Goal: Obtain resource: Download file/media

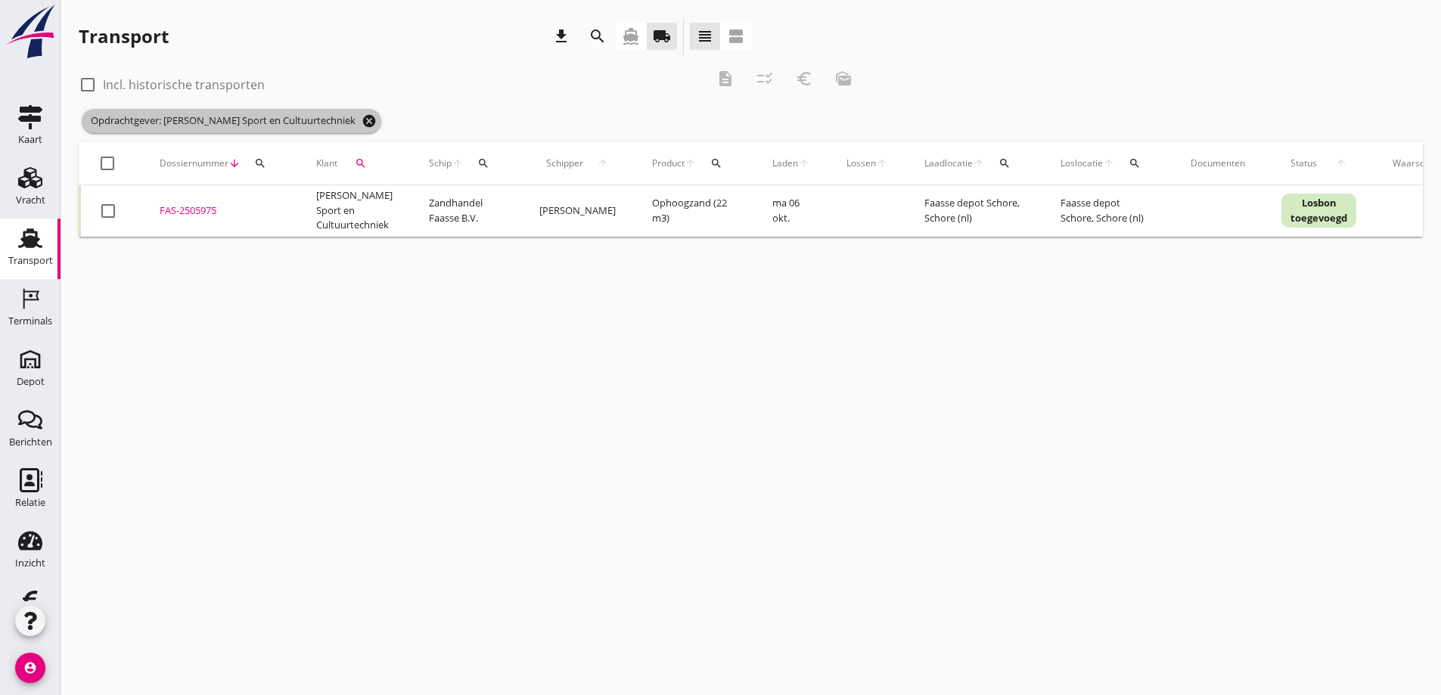
click at [362, 123] on icon "cancel" at bounding box center [369, 120] width 15 height 15
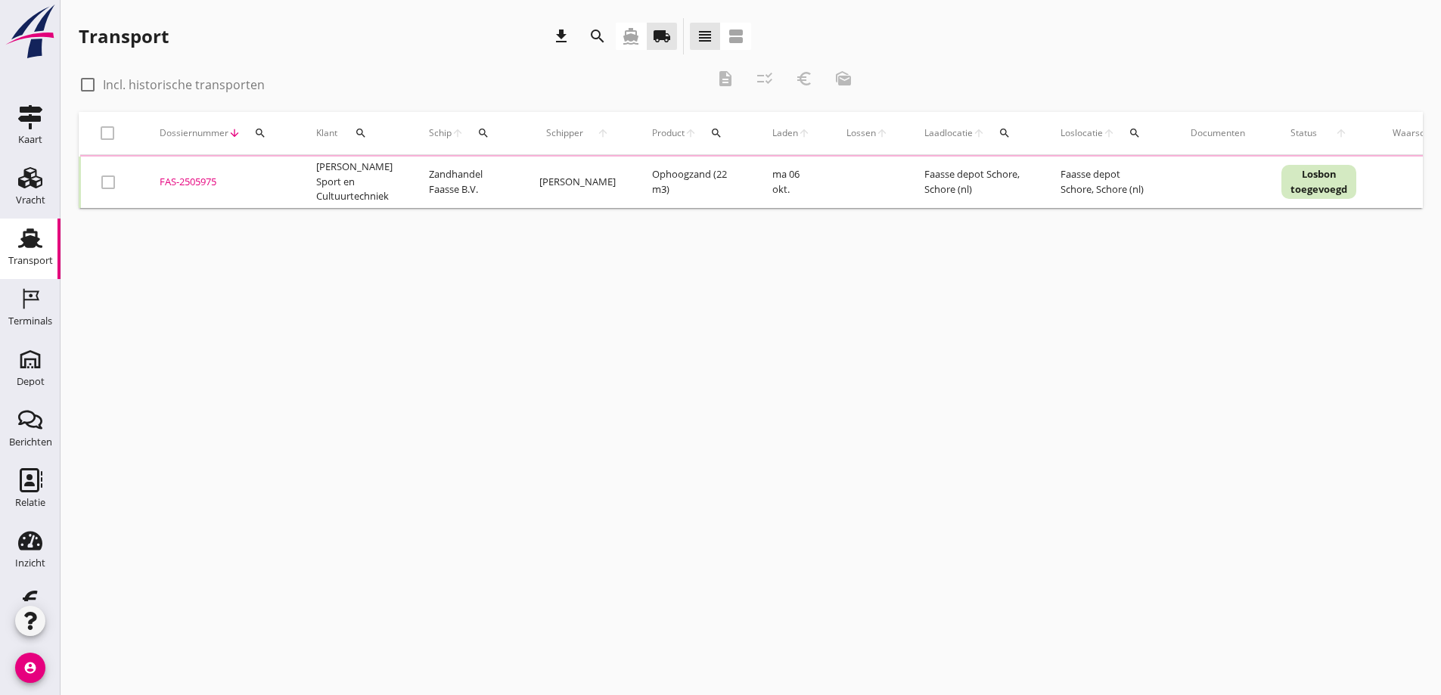
click at [361, 129] on icon "search" at bounding box center [361, 133] width 12 height 12
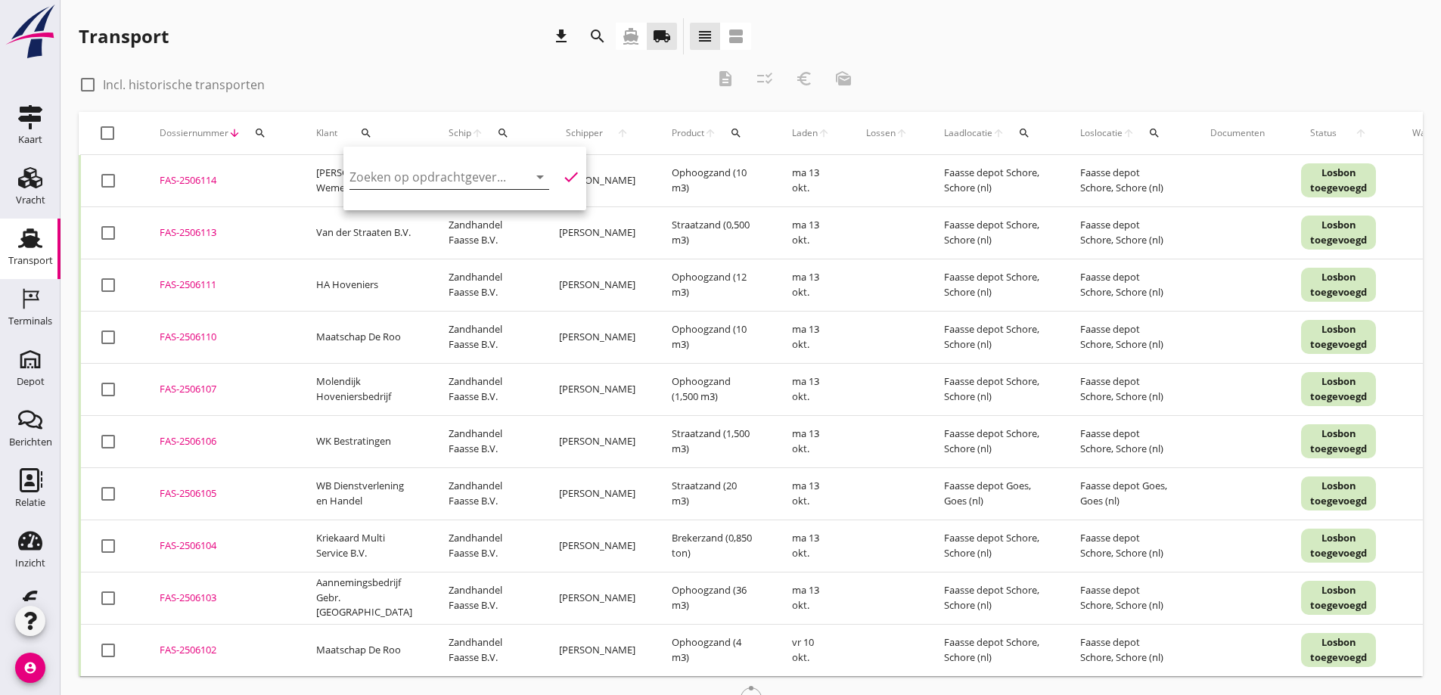
click at [405, 179] on input "Zoeken op opdrachtgever..." at bounding box center [427, 177] width 157 height 24
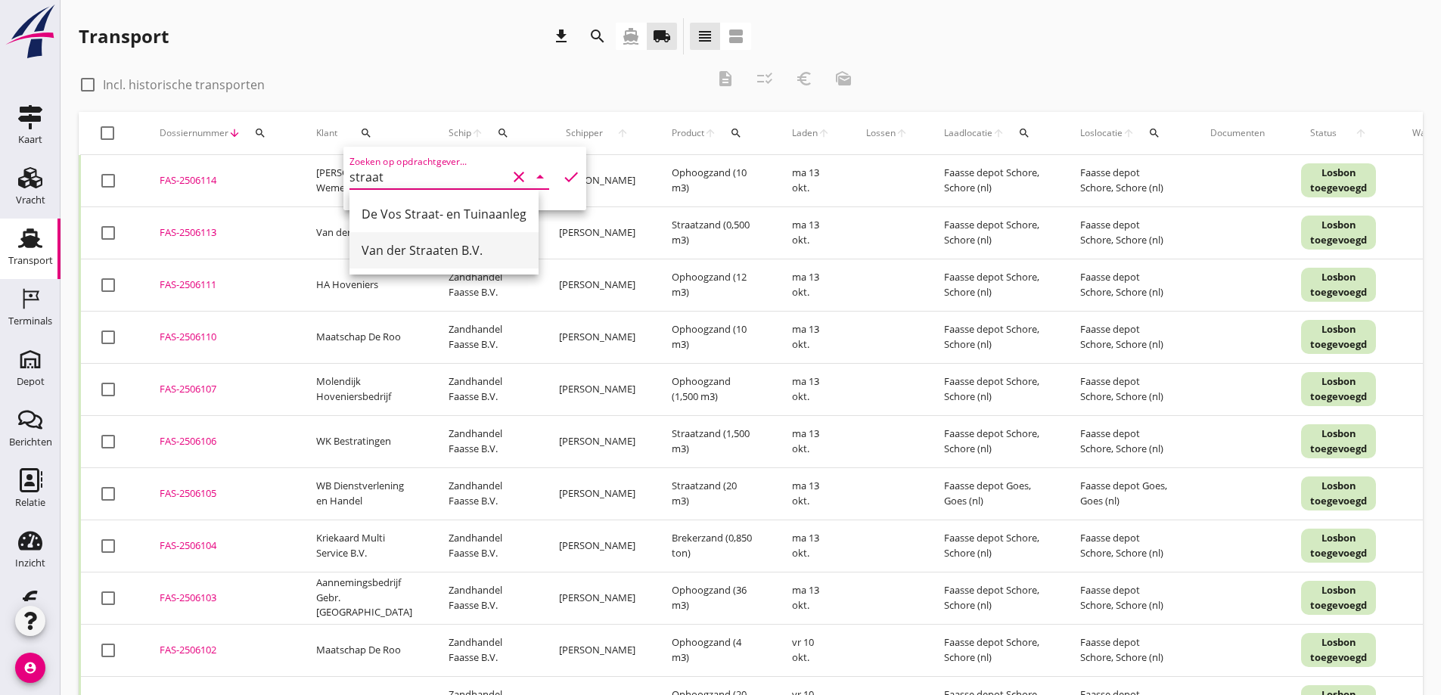
click at [387, 247] on div "Van der Straaten B.V." at bounding box center [444, 250] width 165 height 18
type input "Van der Straaten B.V."
drag, startPoint x: 549, startPoint y: 173, endPoint x: 555, endPoint y: 183, distance: 11.5
click at [562, 173] on icon "check" at bounding box center [571, 177] width 18 height 18
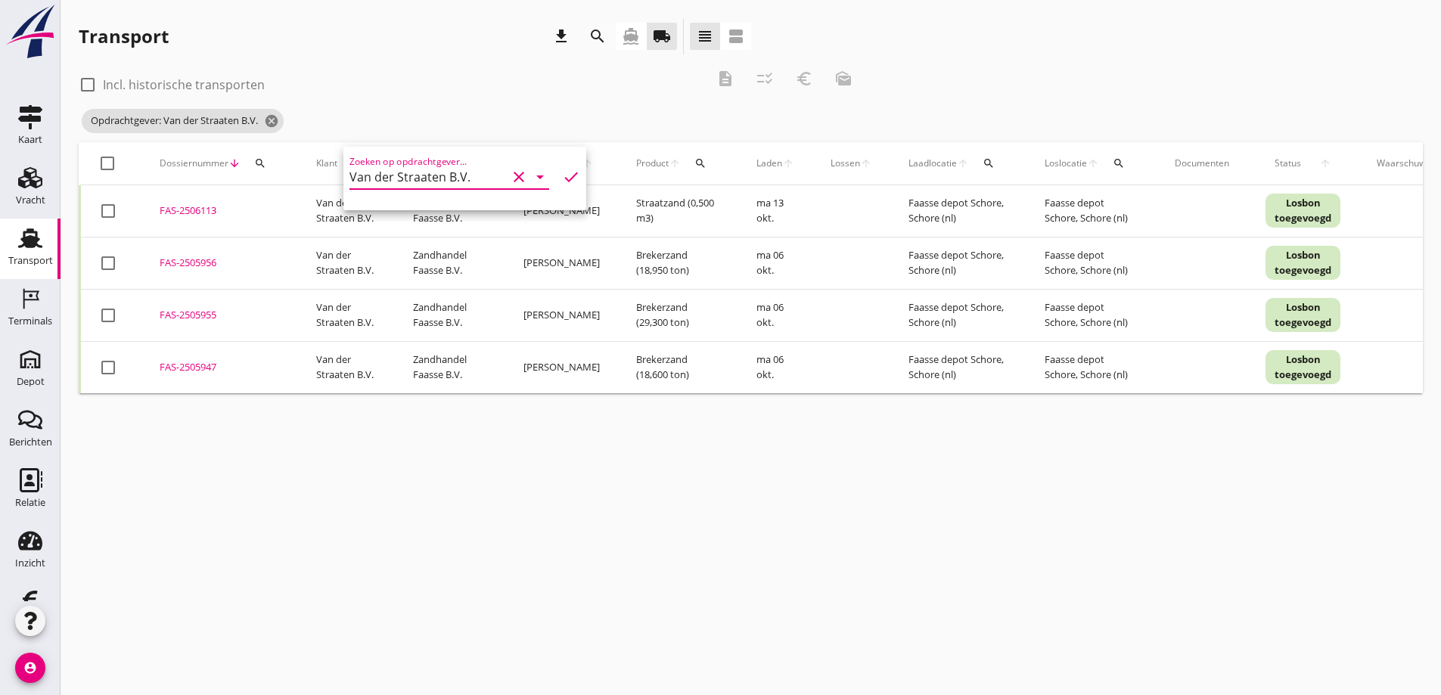
click at [437, 564] on div "cancel You are impersonating another user. Transport download search directions…" at bounding box center [751, 347] width 1381 height 695
click at [111, 265] on div at bounding box center [108, 263] width 26 height 26
checkbox input "true"
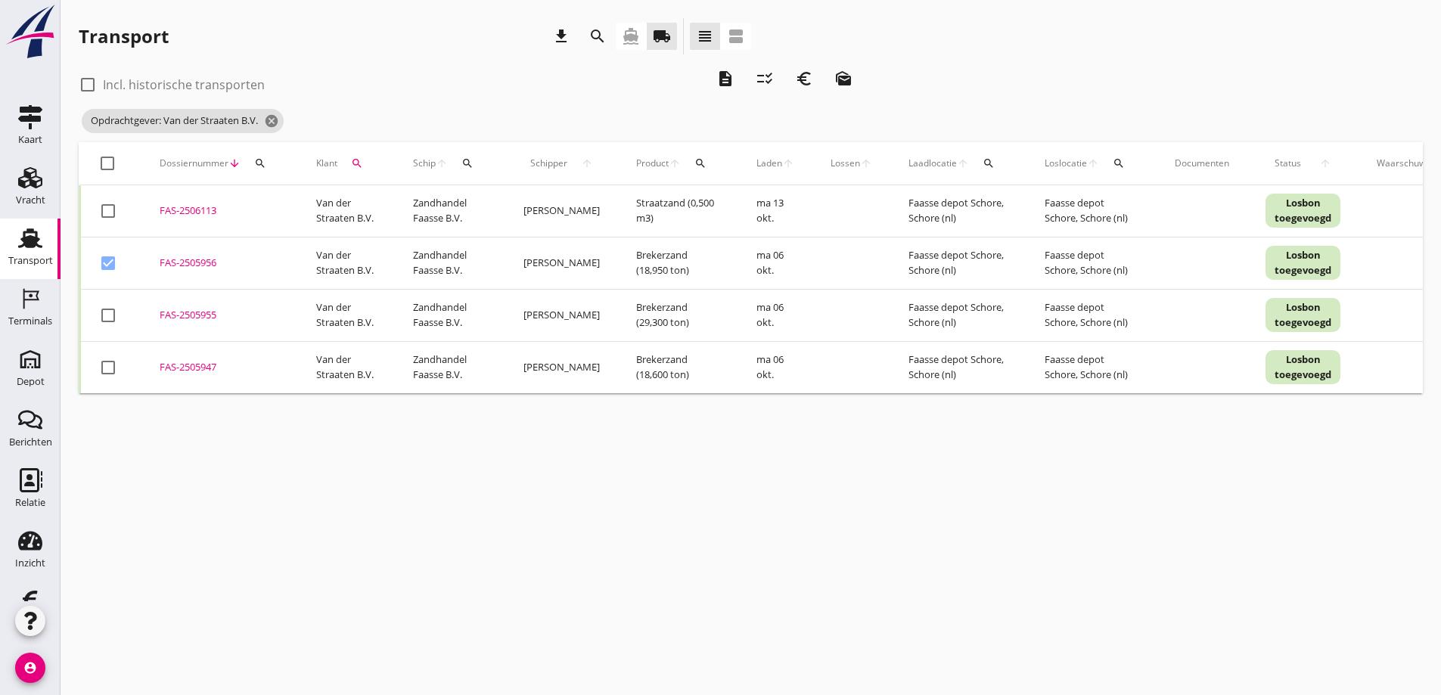
click at [109, 318] on div at bounding box center [108, 316] width 26 height 26
checkbox input "true"
click at [110, 369] on div at bounding box center [108, 368] width 26 height 26
checkbox input "true"
click at [804, 79] on icon "euro_symbol" at bounding box center [804, 79] width 18 height 18
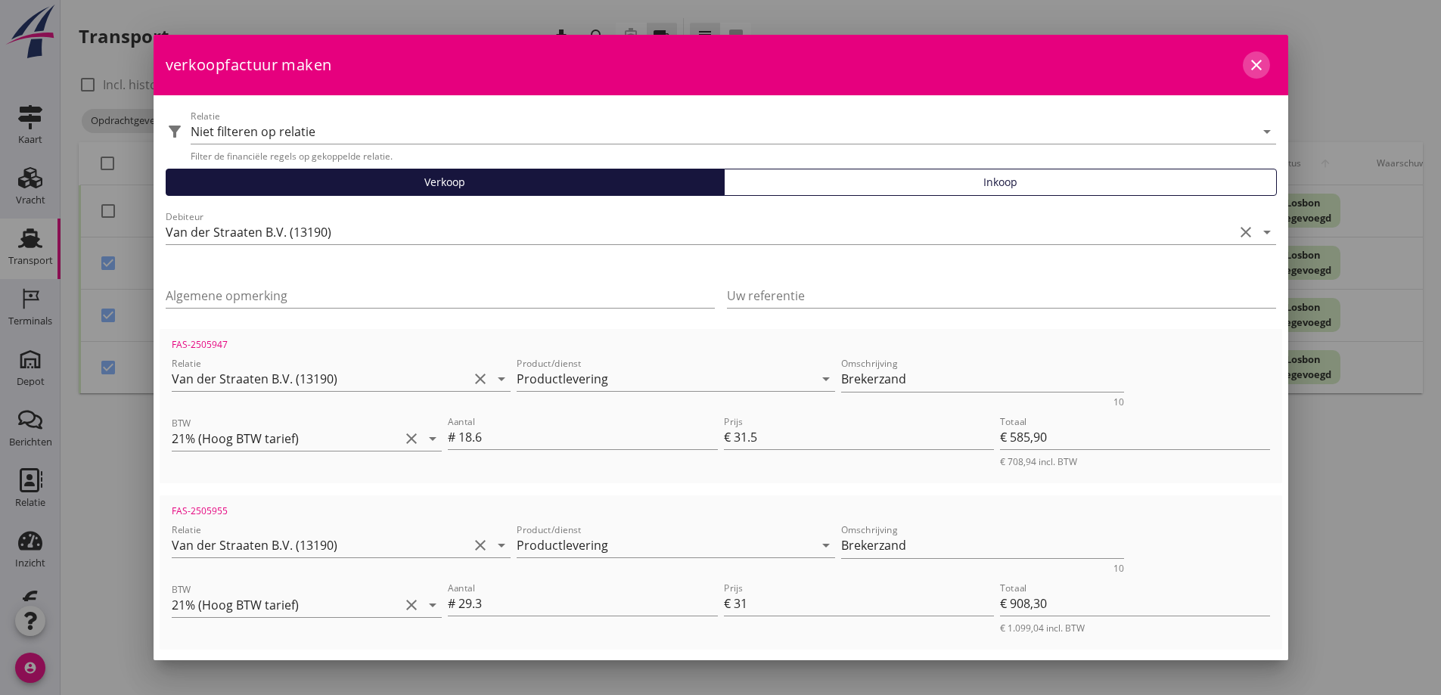
click at [1247, 64] on icon "close" at bounding box center [1256, 65] width 18 height 18
checkbox input "false"
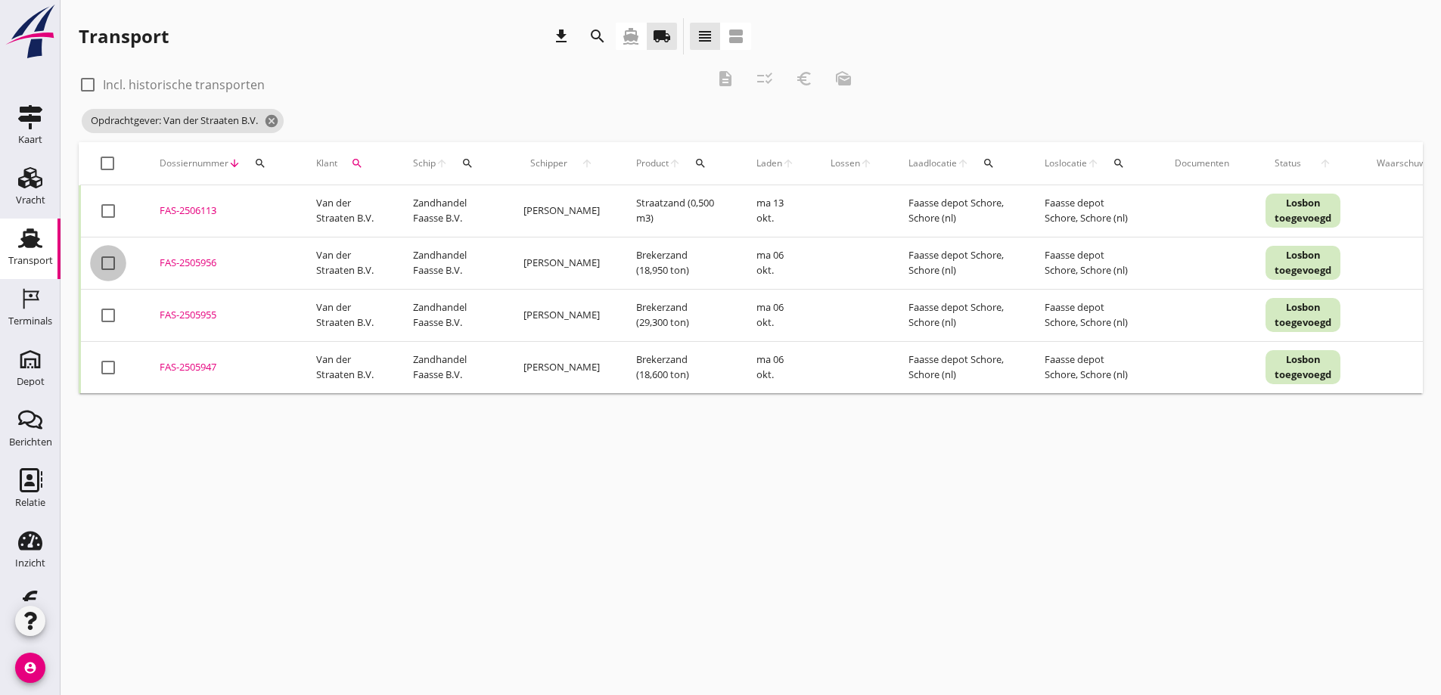
click at [113, 262] on div at bounding box center [108, 263] width 26 height 26
checkbox input "true"
click at [108, 320] on div at bounding box center [108, 316] width 26 height 26
checkbox input "true"
click at [113, 372] on div at bounding box center [108, 368] width 26 height 26
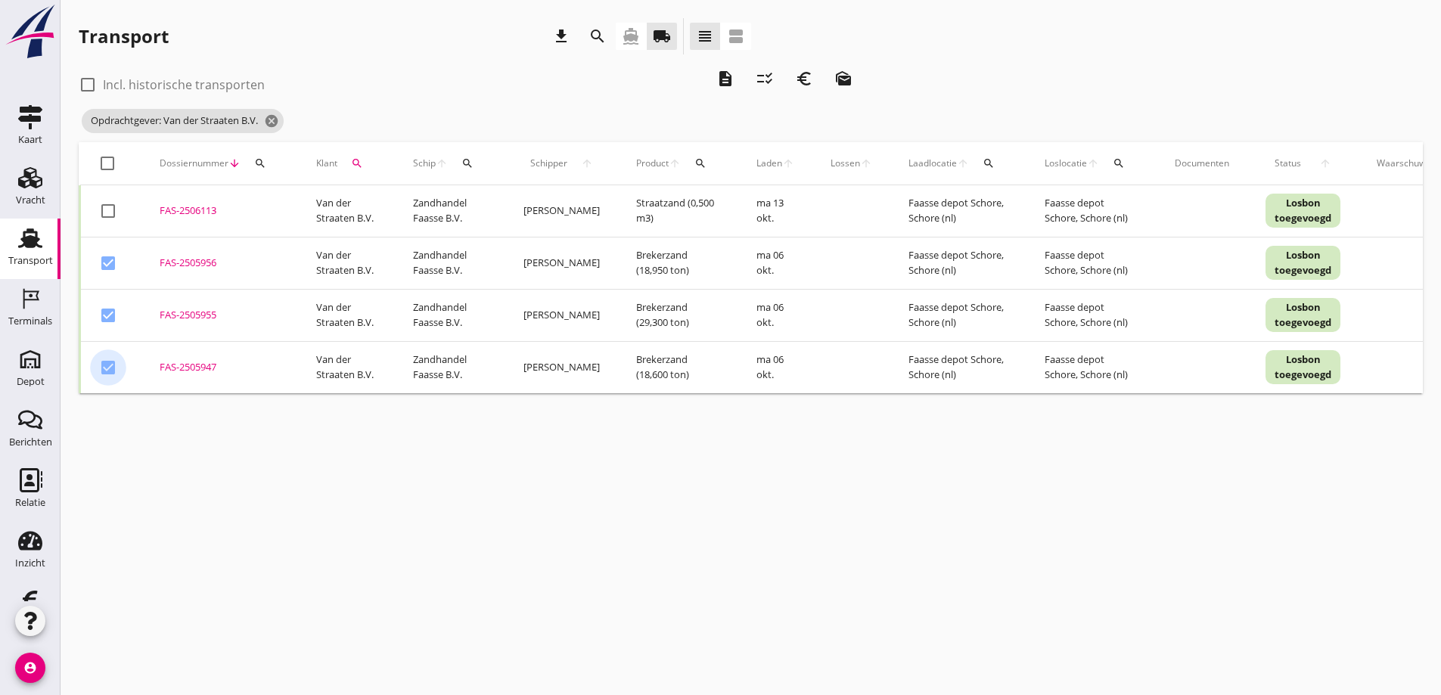
checkbox input "true"
click at [722, 77] on icon "description" at bounding box center [725, 79] width 18 height 18
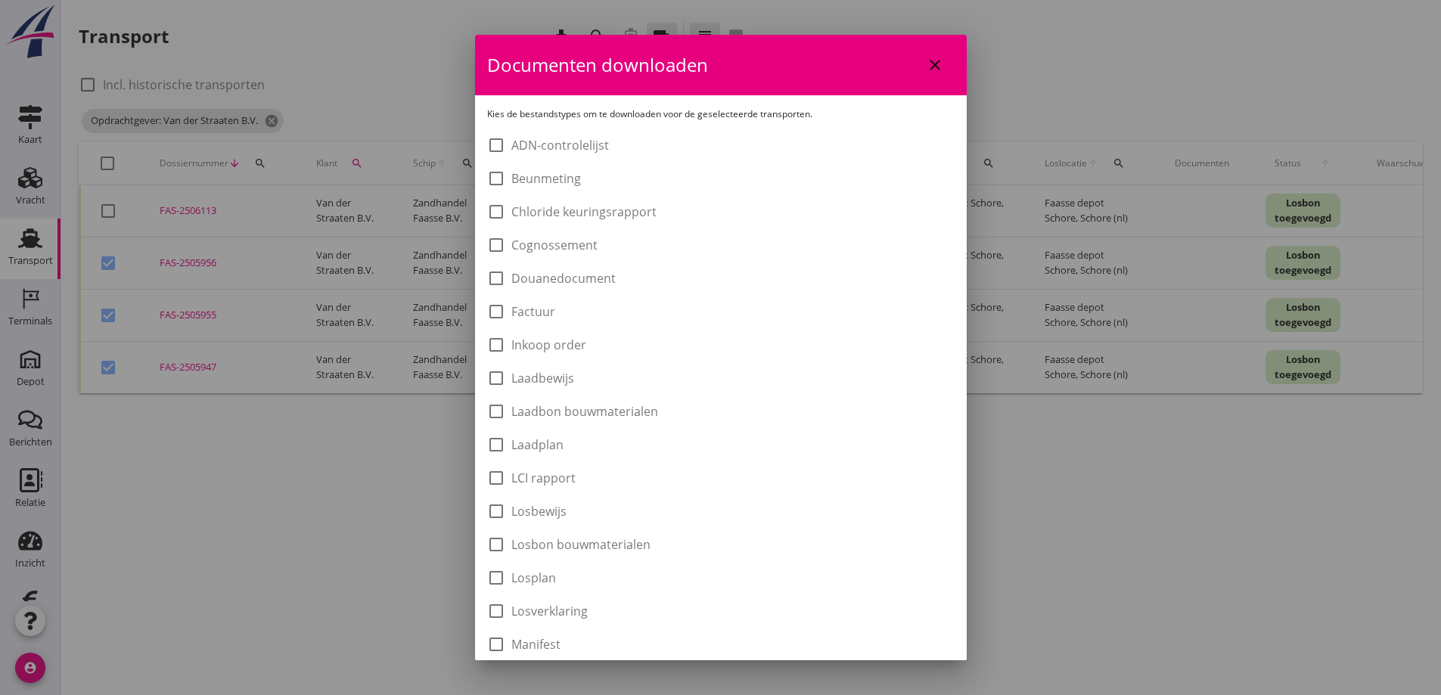
click at [501, 411] on div at bounding box center [496, 412] width 26 height 26
checkbox input "true"
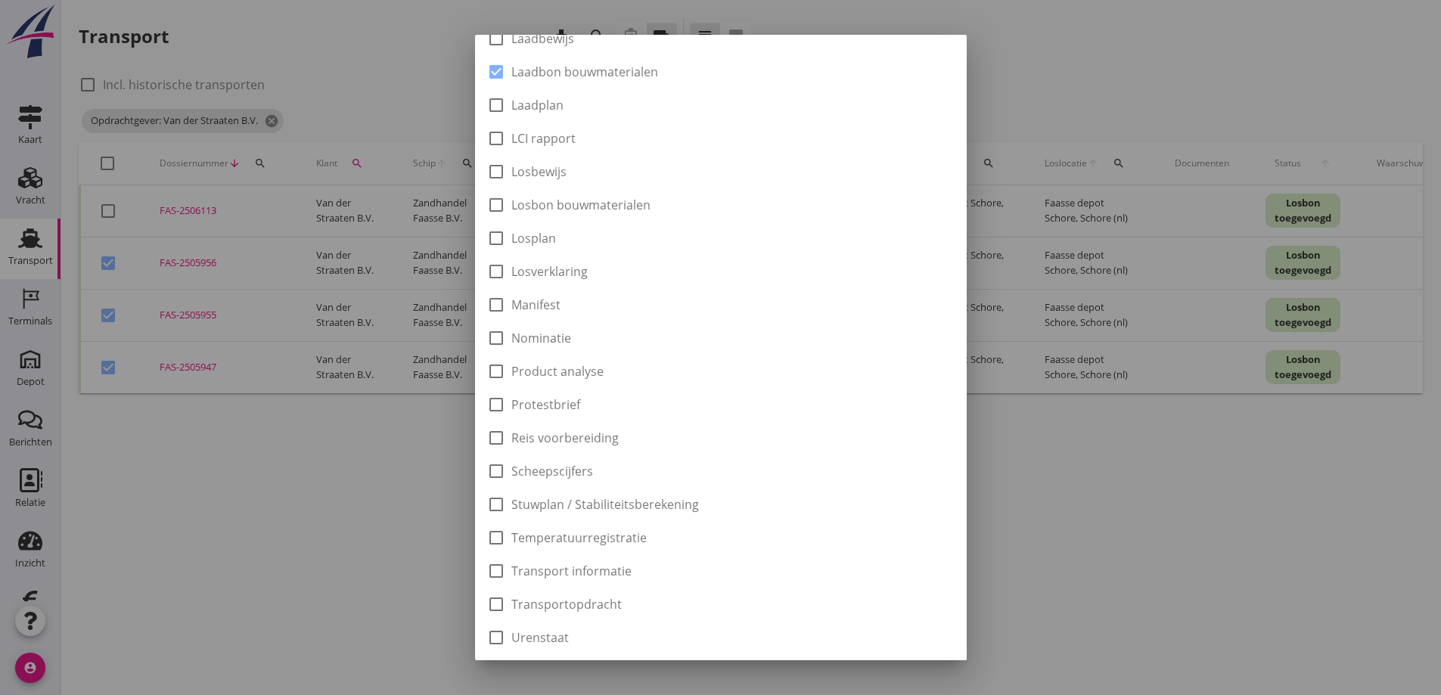
scroll to position [423, 0]
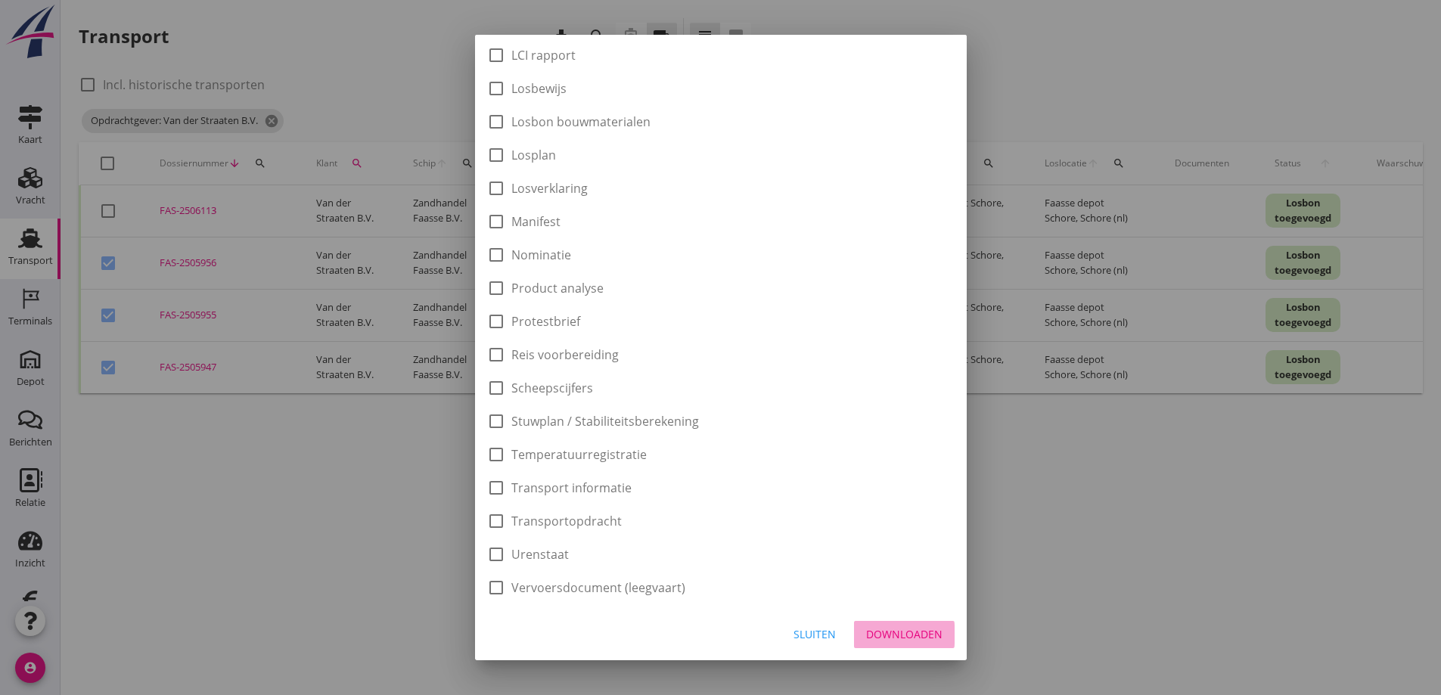
click at [886, 634] on div "Downloaden" at bounding box center [904, 634] width 76 height 16
checkbox input "false"
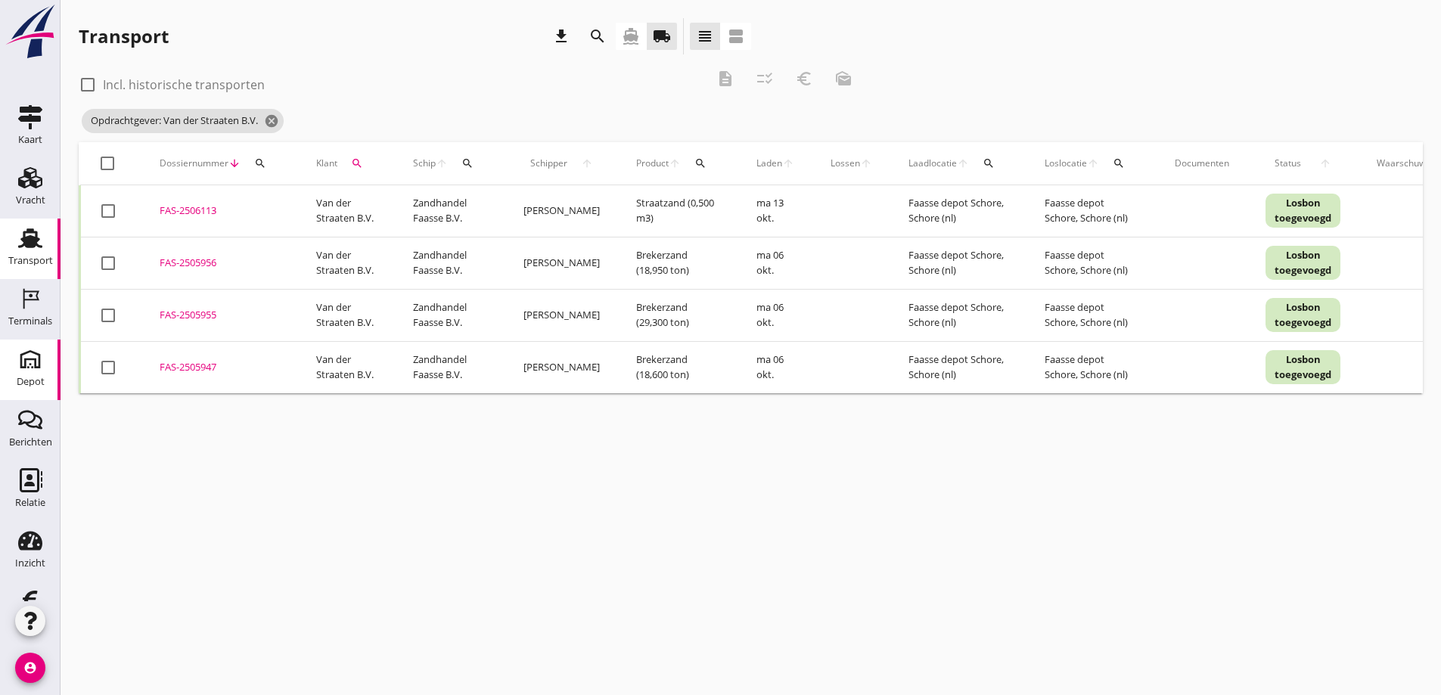
click at [19, 362] on icon "Depot" at bounding box center [30, 359] width 24 height 24
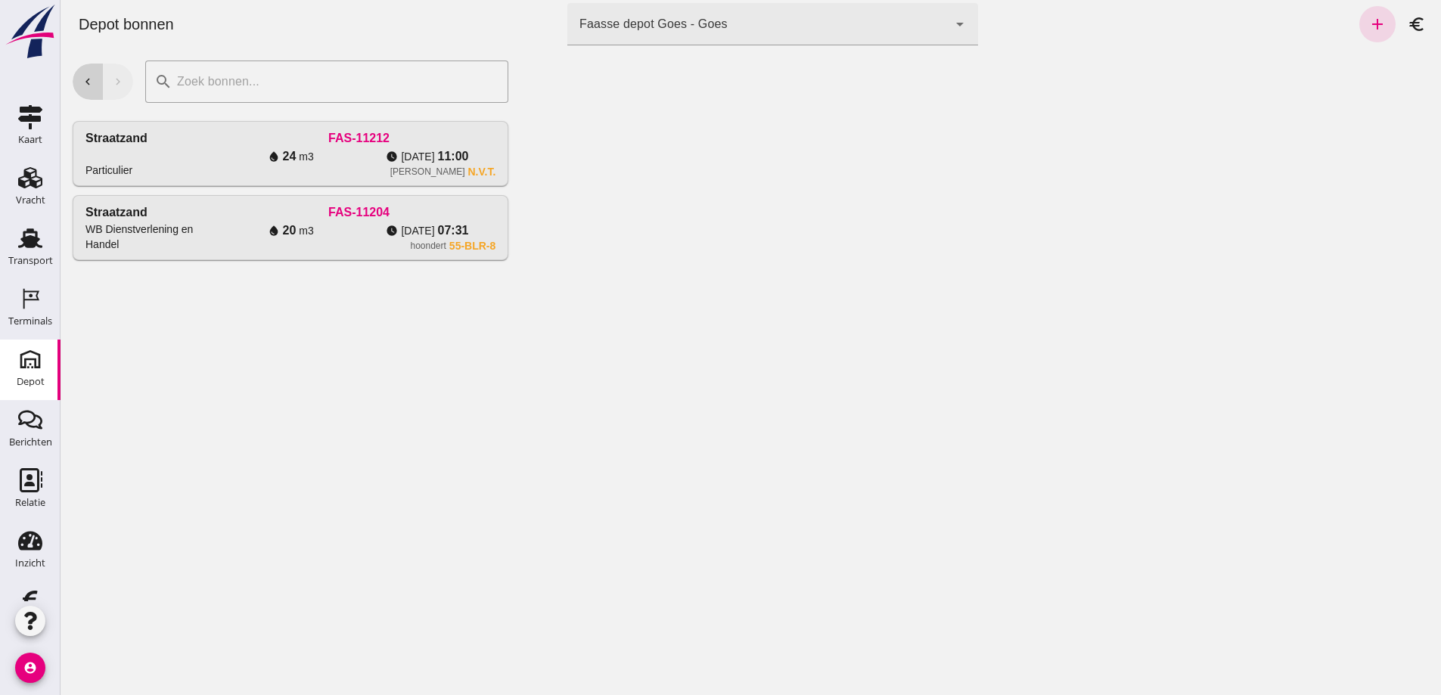
click at [92, 76] on icon "chevron_left" at bounding box center [88, 82] width 14 height 14
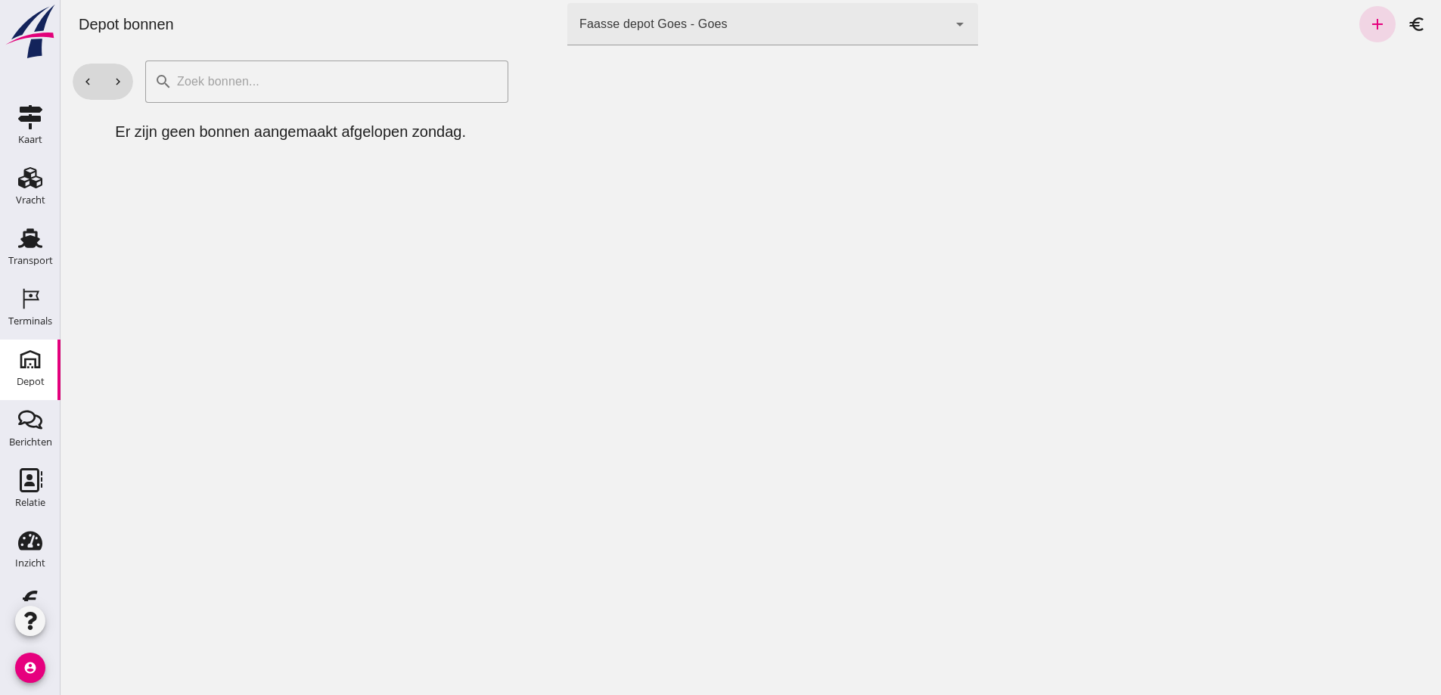
click at [951, 23] on icon "arrow_drop_down" at bounding box center [960, 24] width 18 height 18
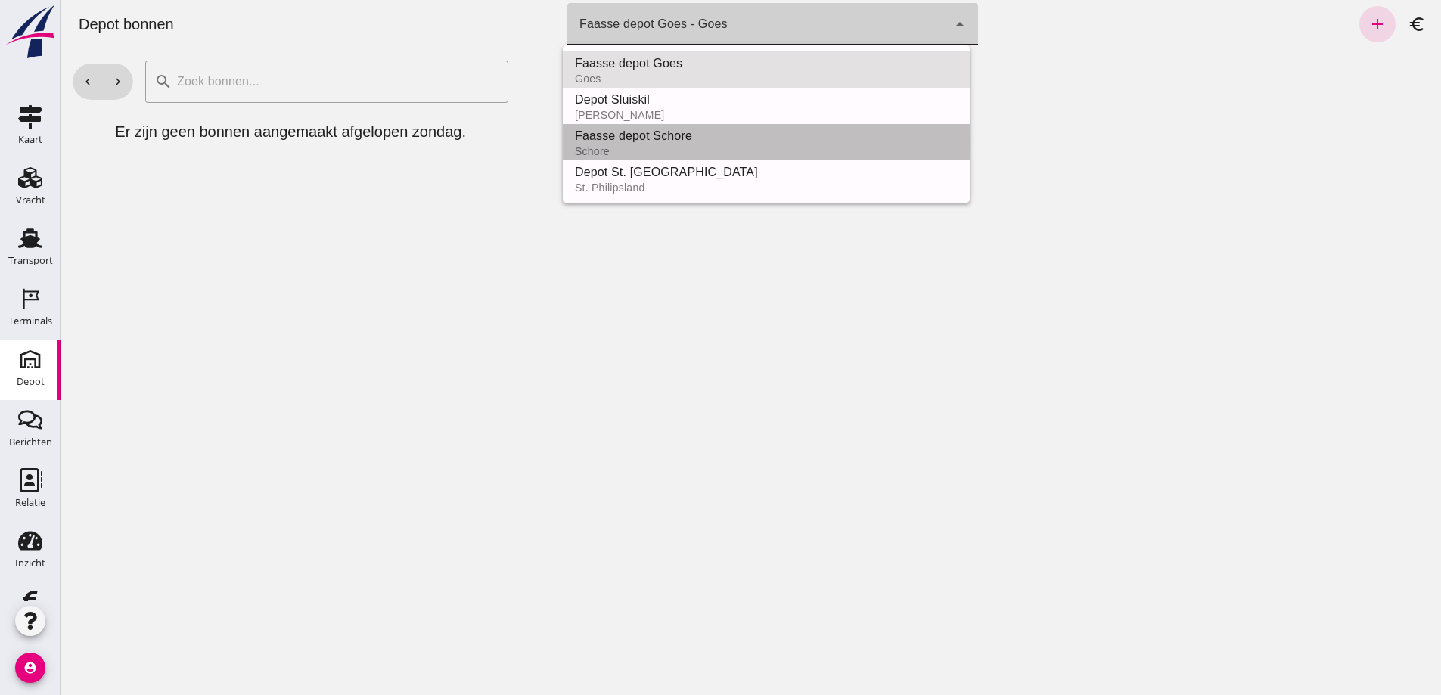
click at [663, 134] on div "Faasse depot Schore" at bounding box center [766, 136] width 383 height 18
type input "da4e762a-ddf1-4556-b2ca-bcf6277de398"
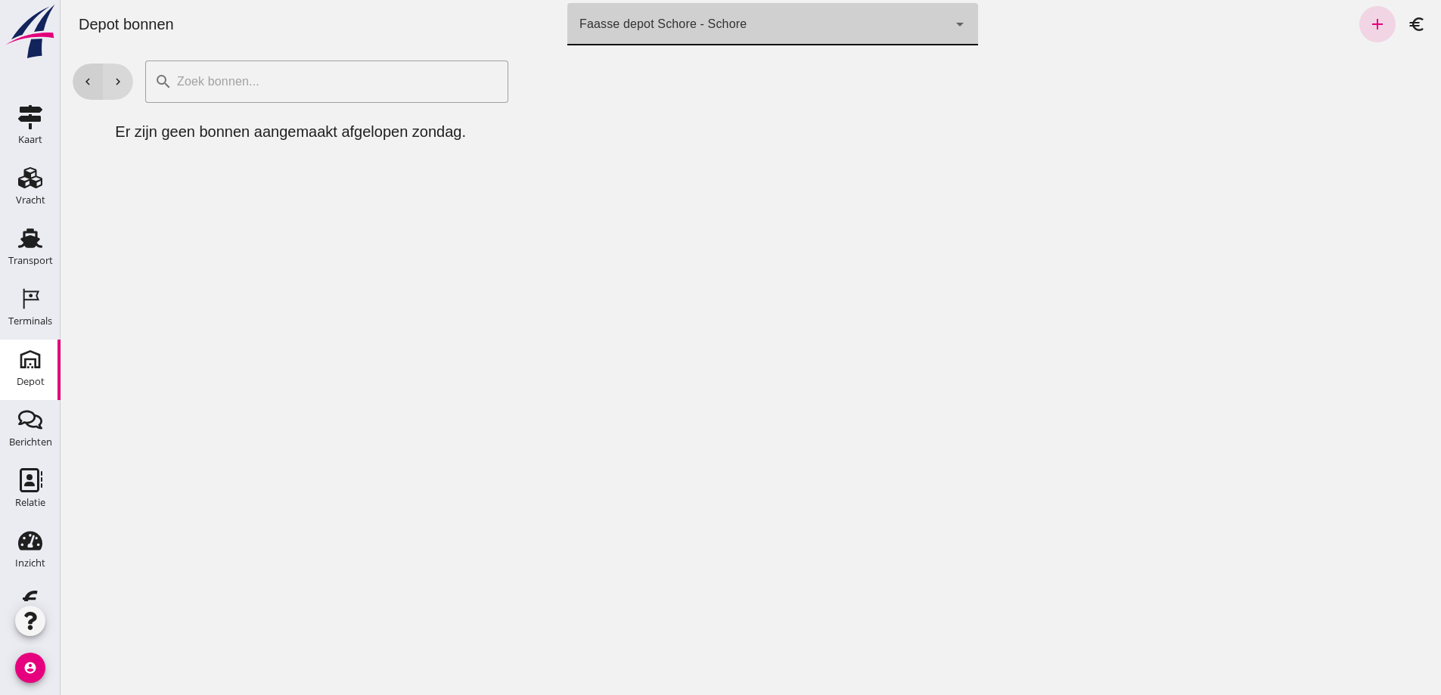
click at [95, 74] on button "chevron_left" at bounding box center [88, 82] width 30 height 36
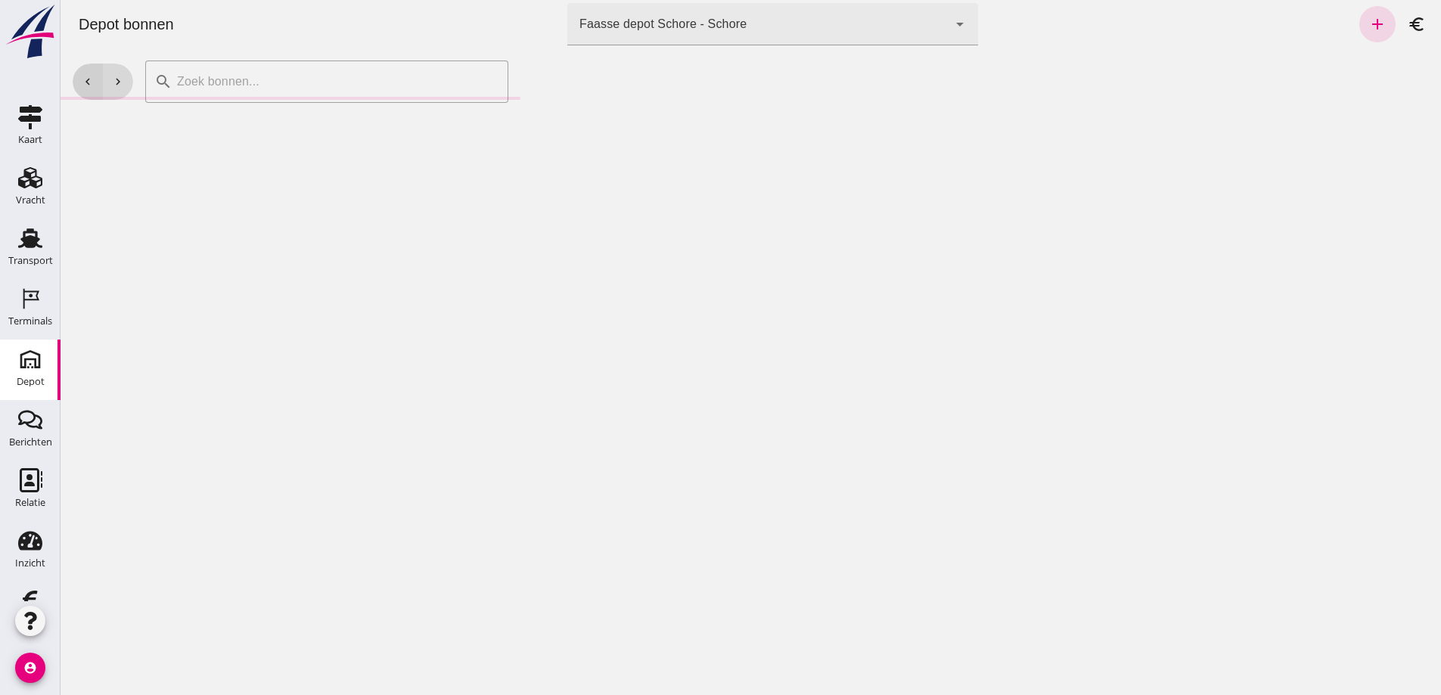
click at [94, 75] on icon "chevron_left" at bounding box center [88, 82] width 14 height 14
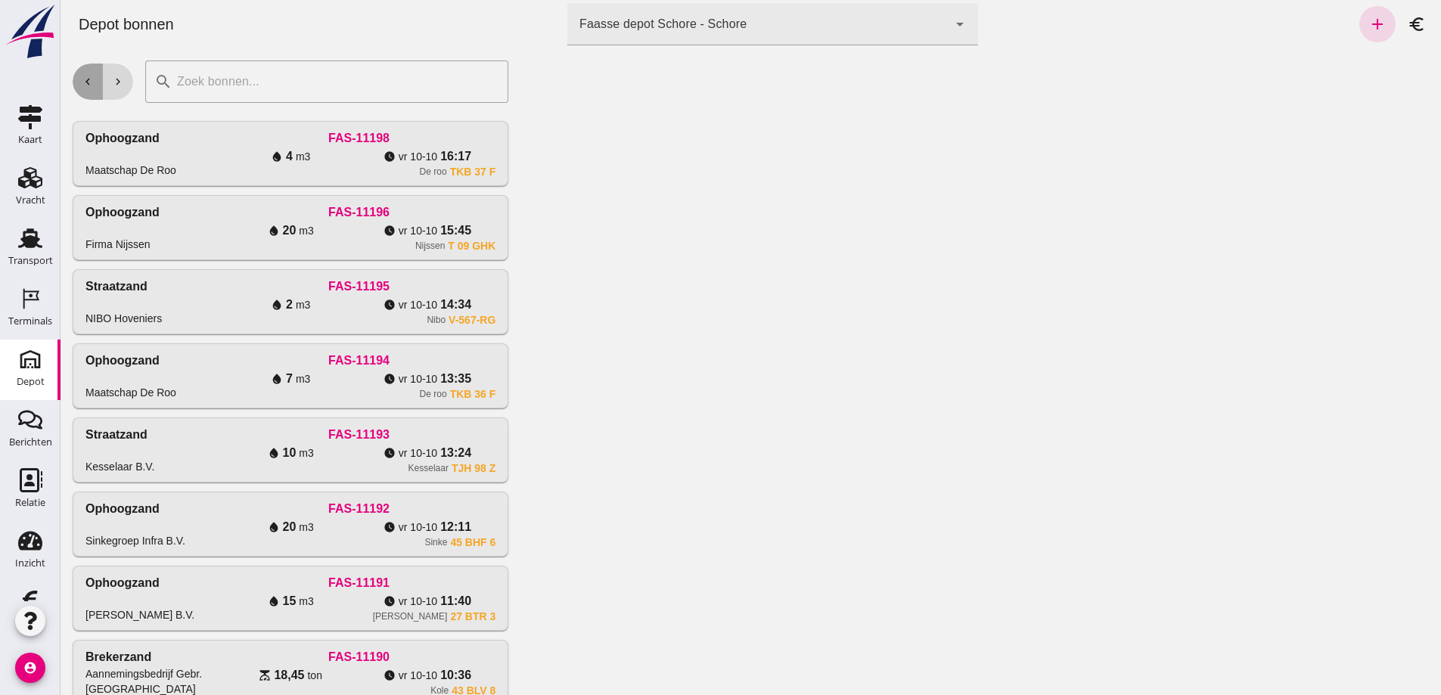
click at [83, 75] on icon "chevron_left" at bounding box center [88, 82] width 14 height 14
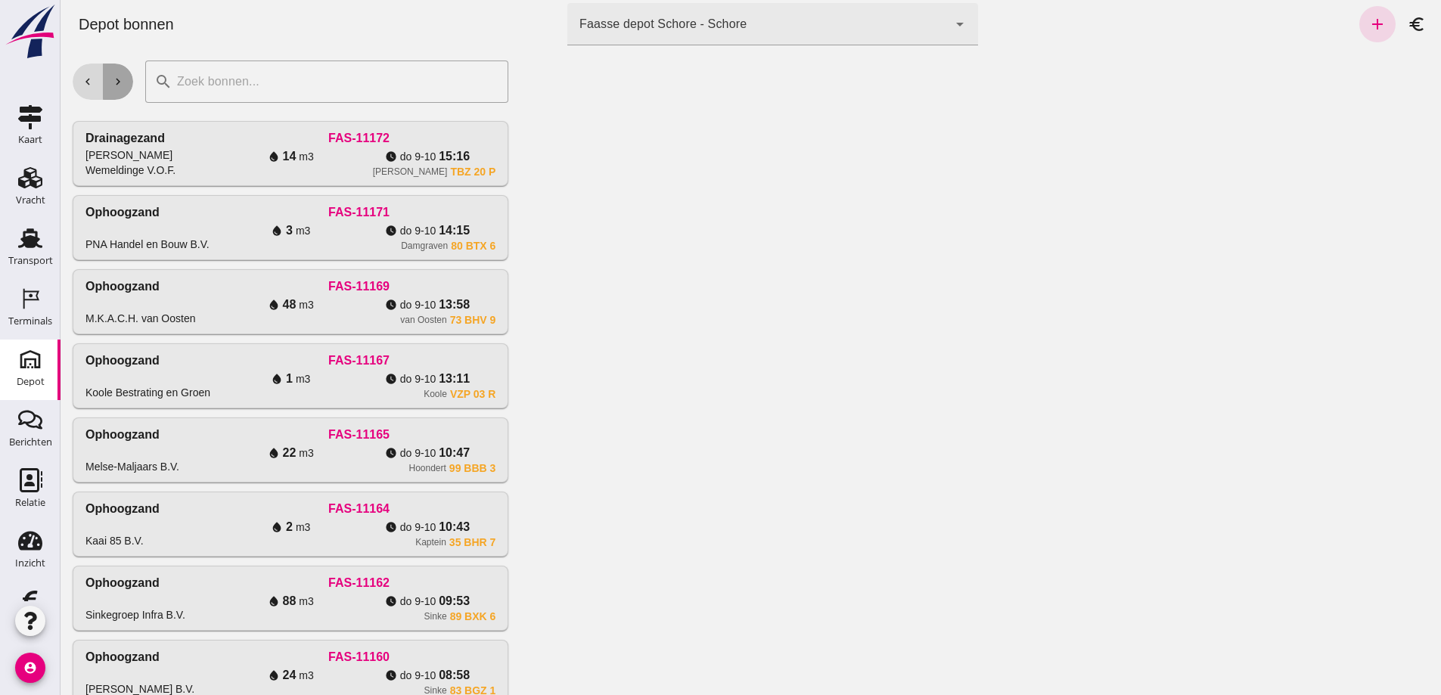
click at [118, 81] on icon "chevron_right" at bounding box center [118, 82] width 14 height 14
